Goal: Task Accomplishment & Management: Use online tool/utility

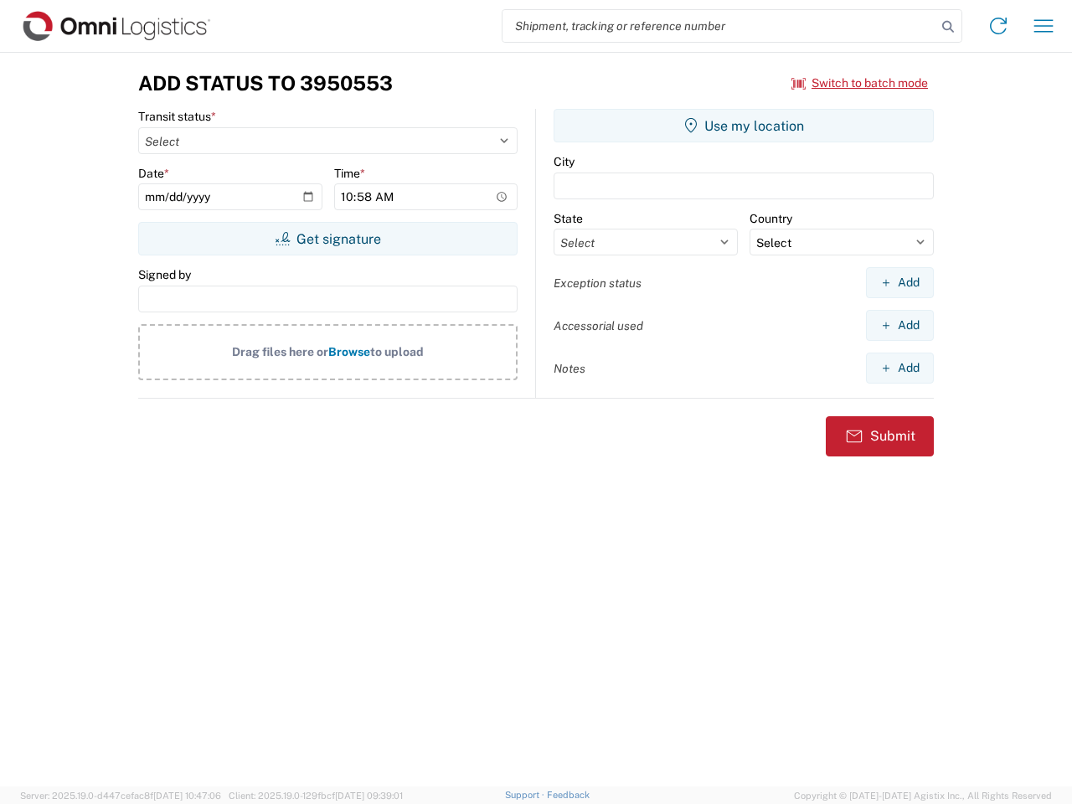
click at [720, 26] on input "search" at bounding box center [720, 26] width 434 height 32
click at [948, 27] on icon at bounding box center [948, 26] width 23 height 23
click at [998, 26] on icon at bounding box center [998, 26] width 27 height 27
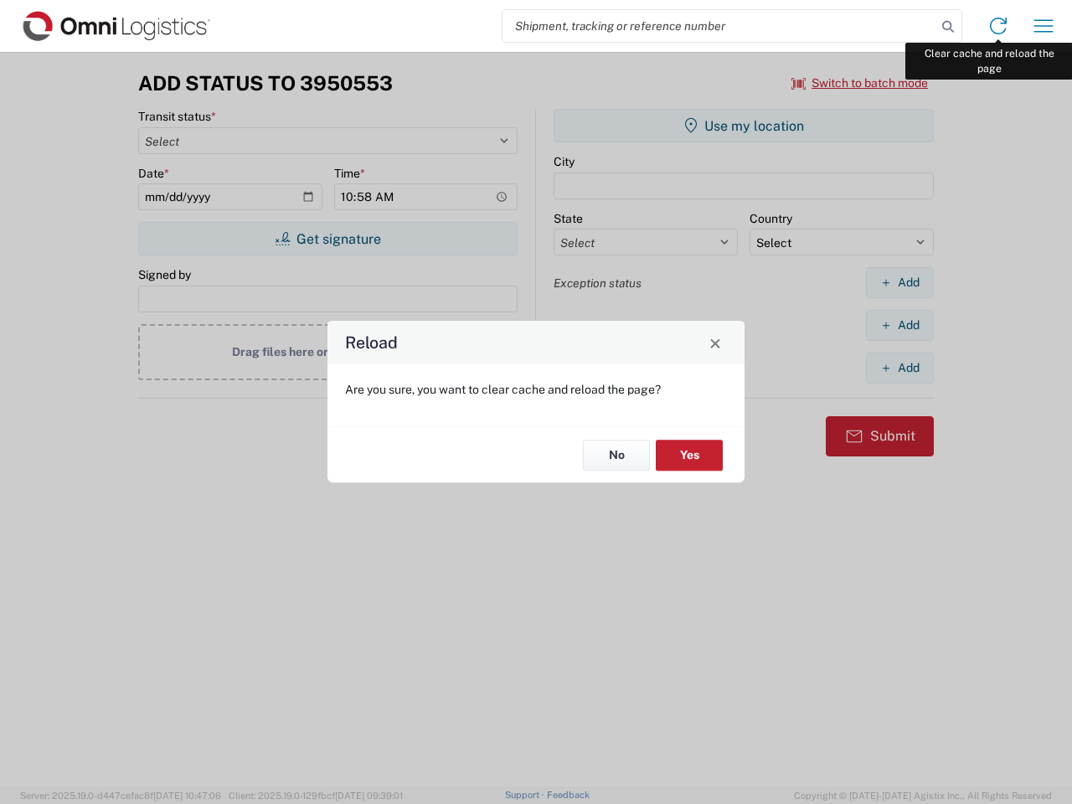
click at [1044, 26] on div "Reload Are you sure, you want to clear cache and reload the page? No Yes" at bounding box center [536, 402] width 1072 height 804
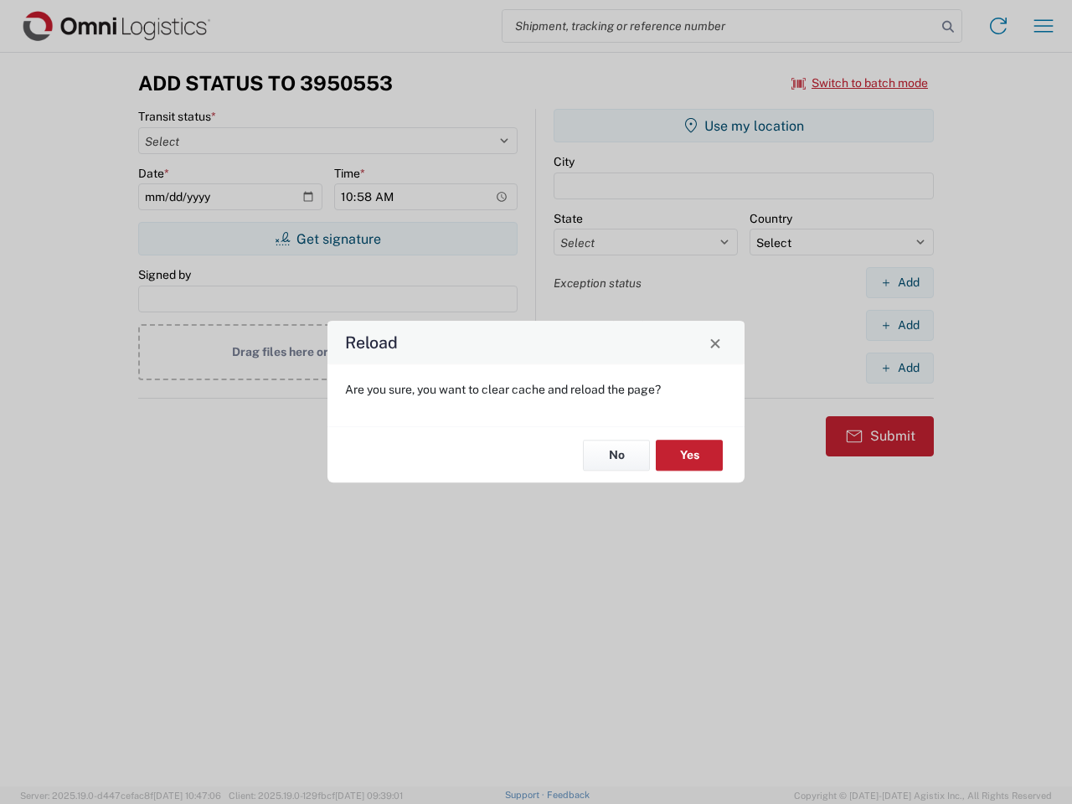
click at [860, 83] on div "Reload Are you sure, you want to clear cache and reload the page? No Yes" at bounding box center [536, 402] width 1072 height 804
click at [328, 239] on div "Reload Are you sure, you want to clear cache and reload the page? No Yes" at bounding box center [536, 402] width 1072 height 804
click at [744, 126] on div "Reload Are you sure, you want to clear cache and reload the page? No Yes" at bounding box center [536, 402] width 1072 height 804
click at [900, 282] on div "Reload Are you sure, you want to clear cache and reload the page? No Yes" at bounding box center [536, 402] width 1072 height 804
click at [900, 325] on div "Reload Are you sure, you want to clear cache and reload the page? No Yes" at bounding box center [536, 402] width 1072 height 804
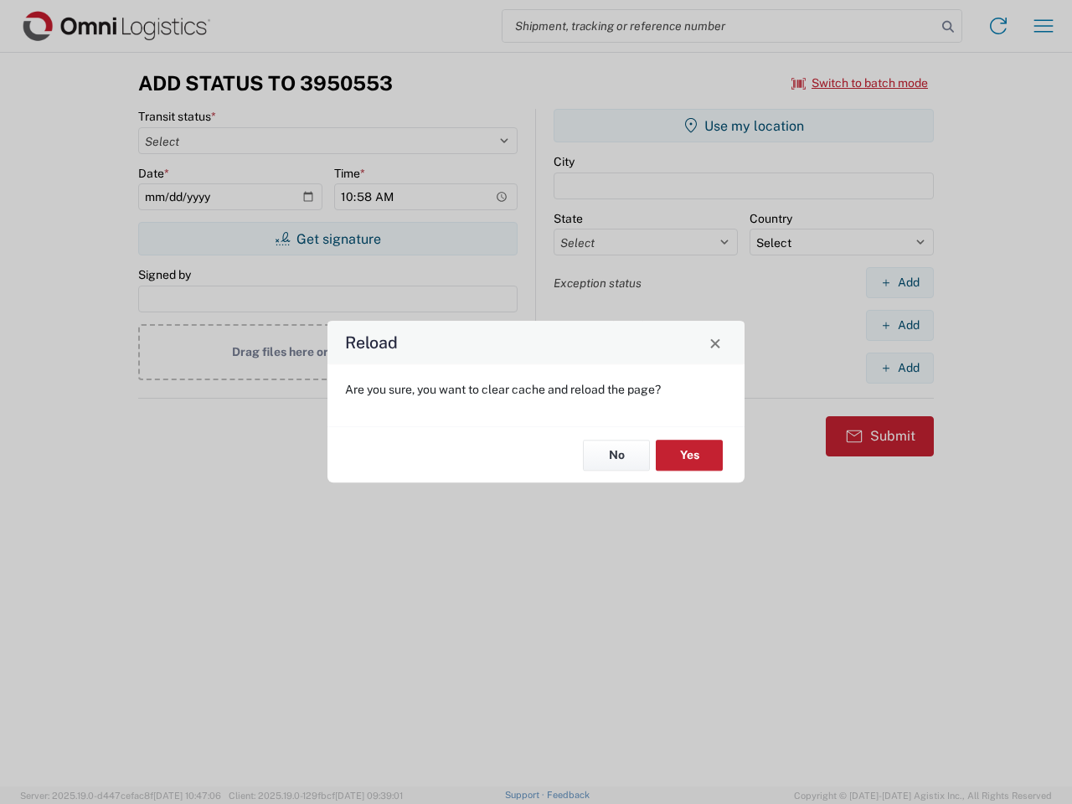
click at [900, 368] on div "Reload Are you sure, you want to clear cache and reload the page? No Yes" at bounding box center [536, 402] width 1072 height 804
